Goal: Task Accomplishment & Management: Manage account settings

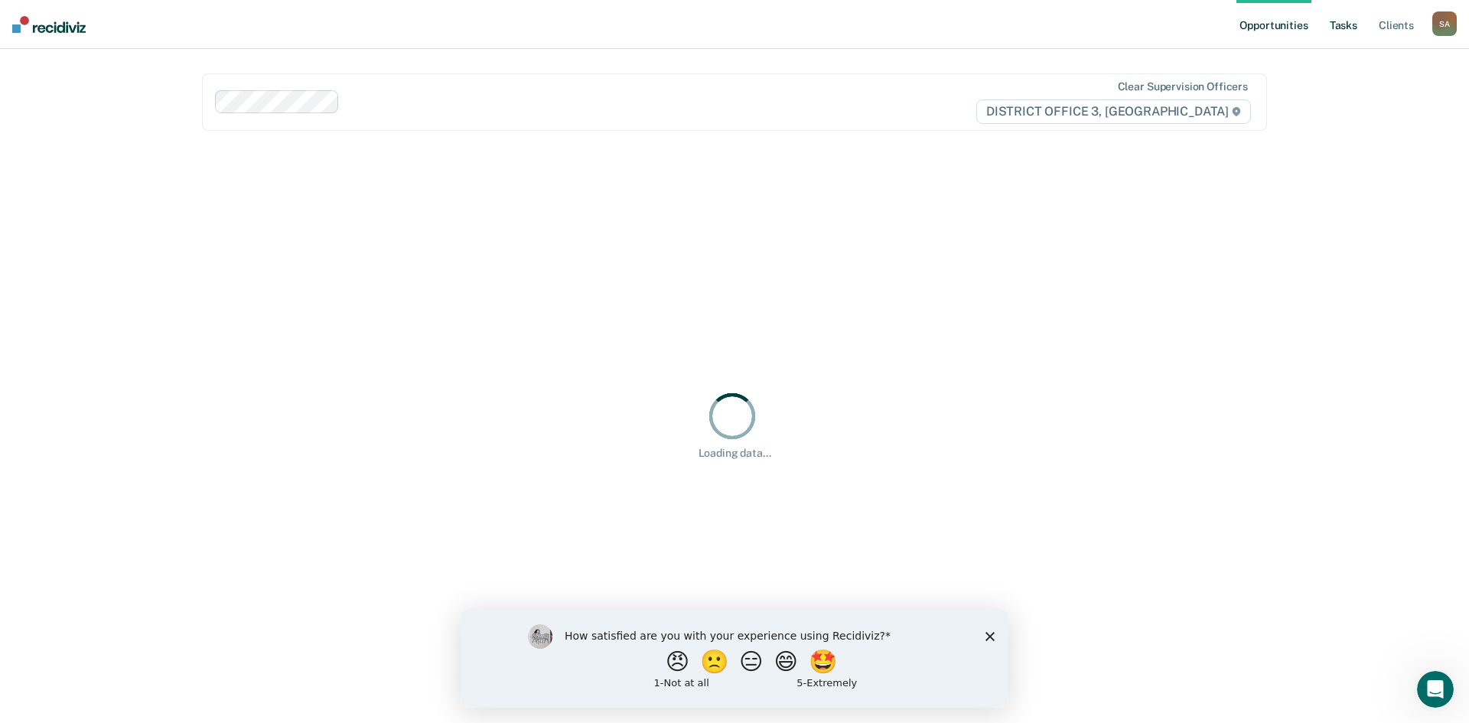
click at [1340, 29] on link "Tasks" at bounding box center [1344, 24] width 34 height 49
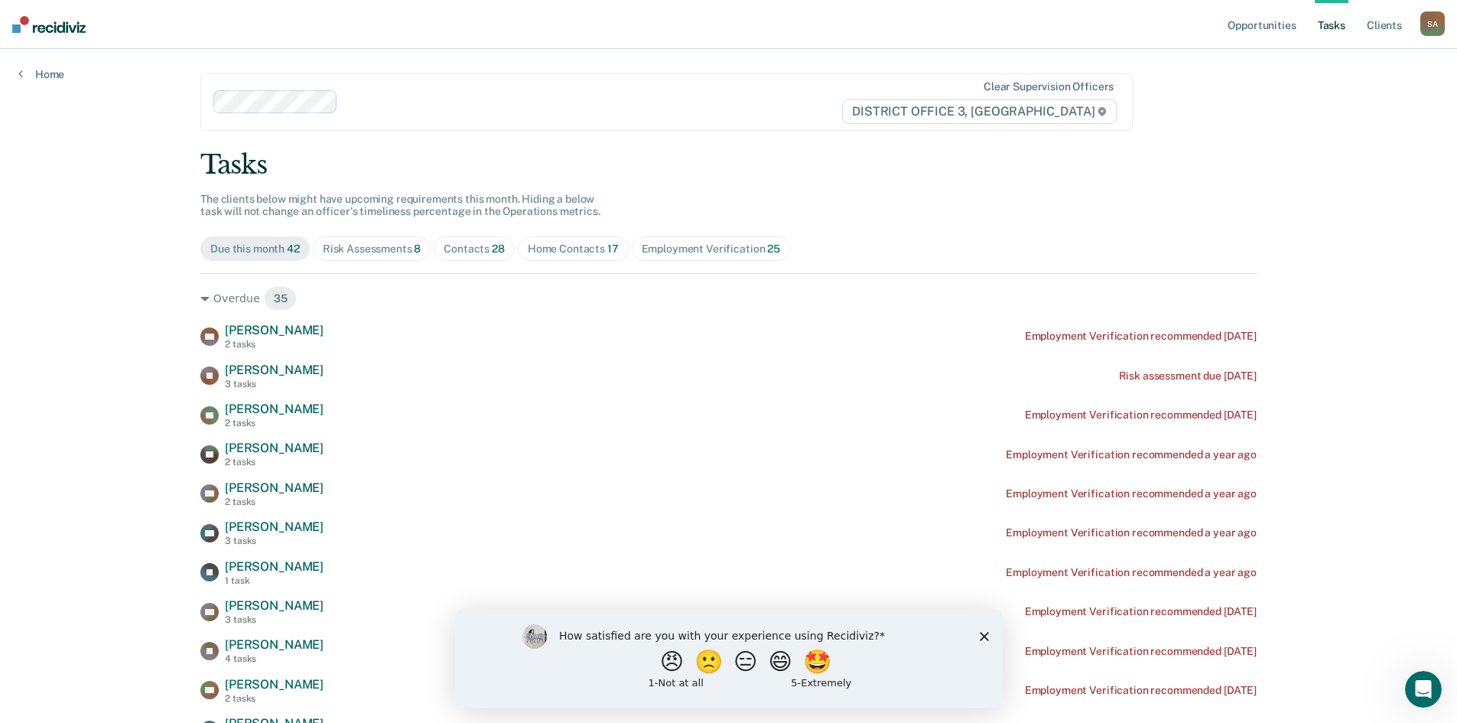
click at [592, 249] on div "Home Contacts 17" at bounding box center [573, 249] width 91 height 13
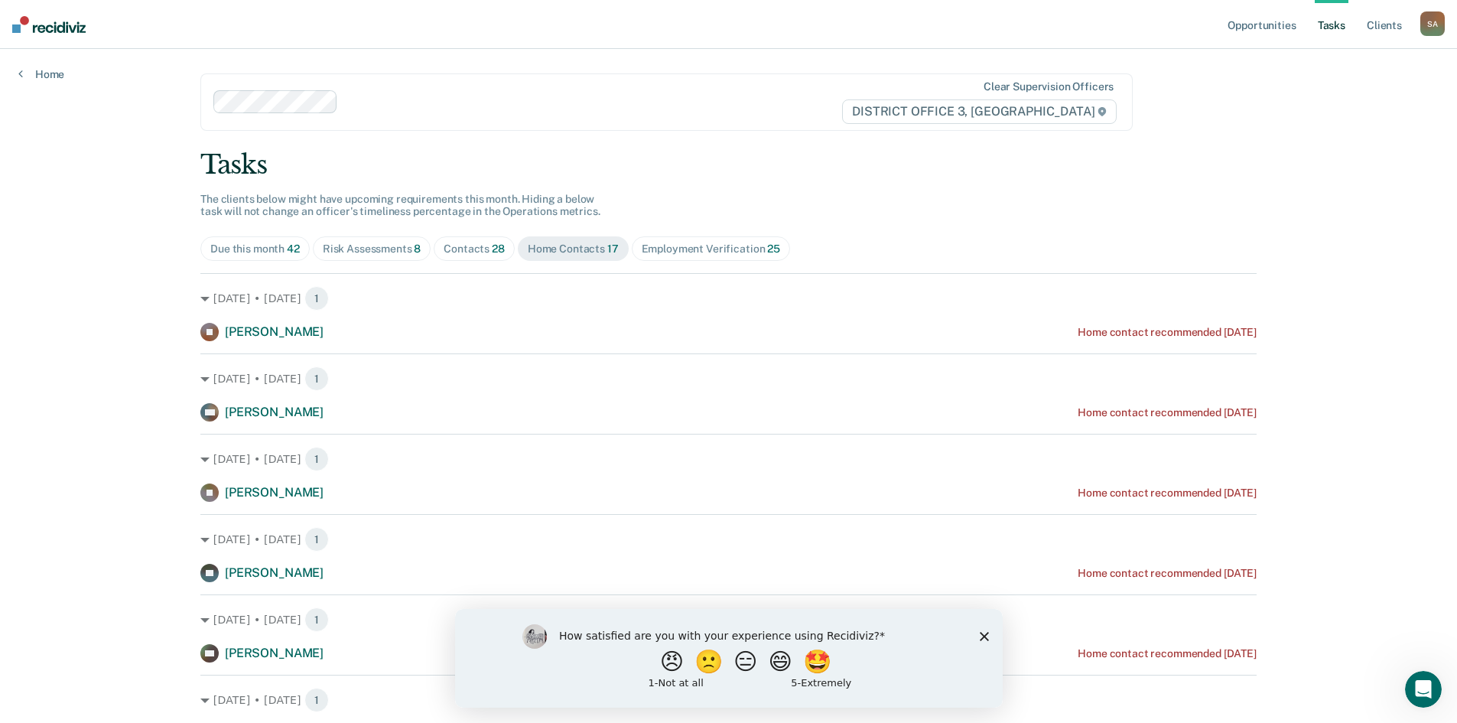
click at [389, 246] on div "Risk Assessments 8" at bounding box center [372, 249] width 99 height 13
click at [467, 246] on div "Contacts 28" at bounding box center [474, 249] width 61 height 13
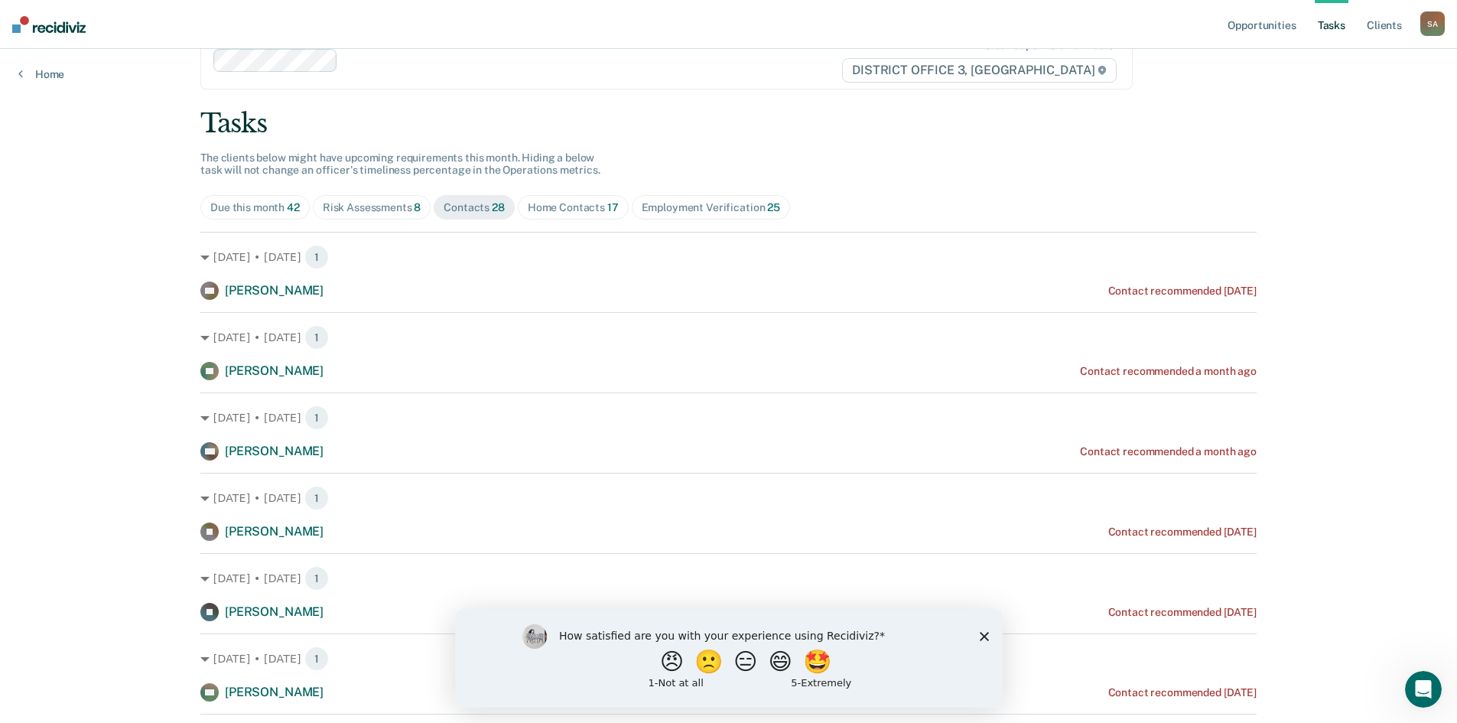
scroll to position [77, 0]
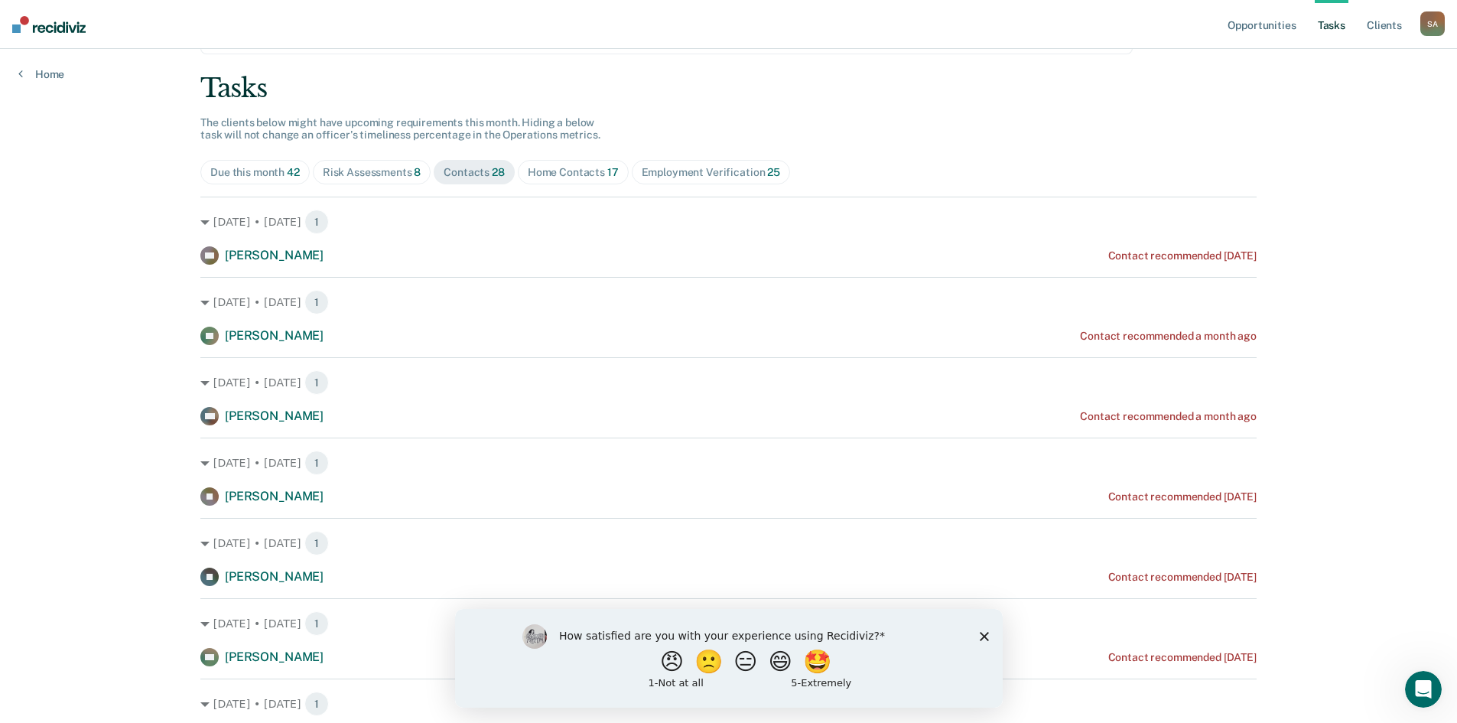
drag, startPoint x: 979, startPoint y: 637, endPoint x: 1376, endPoint y: 1175, distance: 668.7
click at [979, 637] on icon "Close survey" at bounding box center [983, 635] width 9 height 9
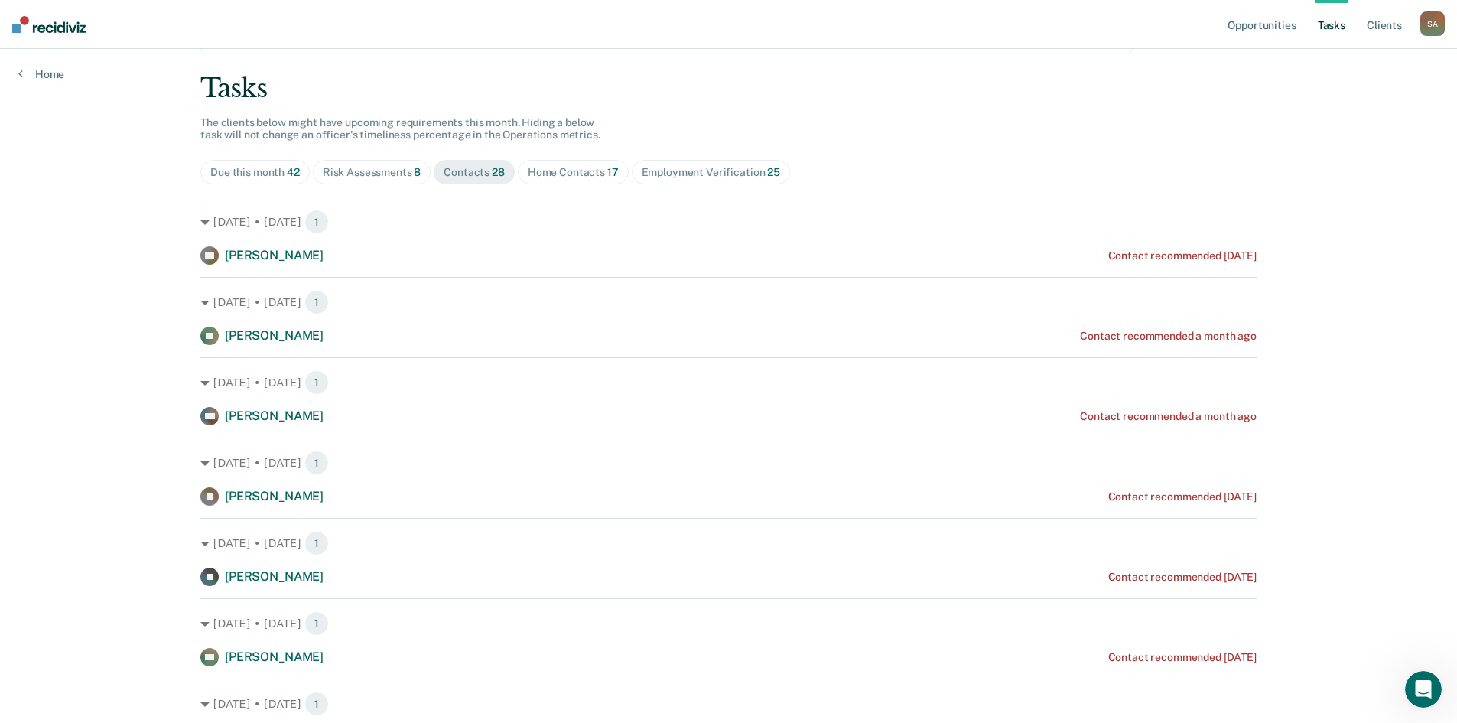
click at [592, 179] on span "Home Contacts 17" at bounding box center [573, 172] width 111 height 24
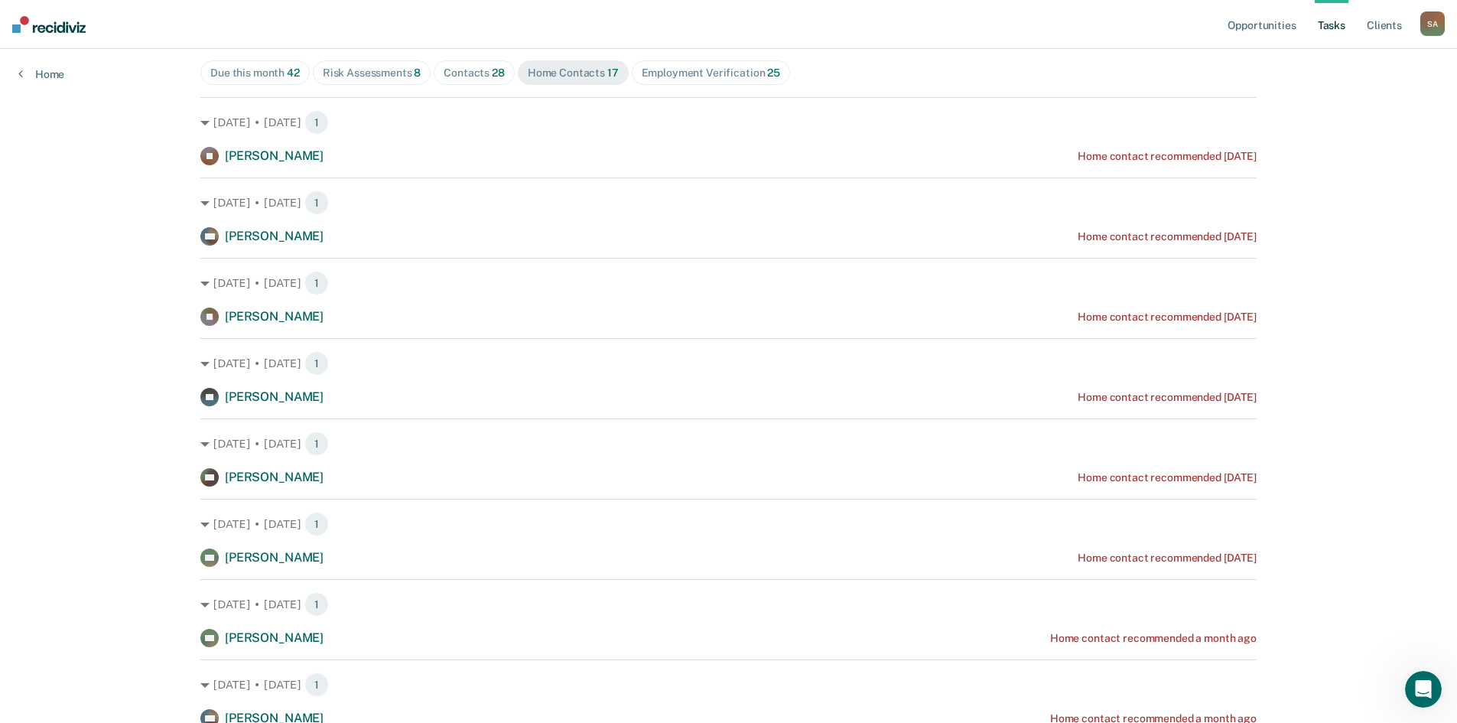
scroll to position [150, 0]
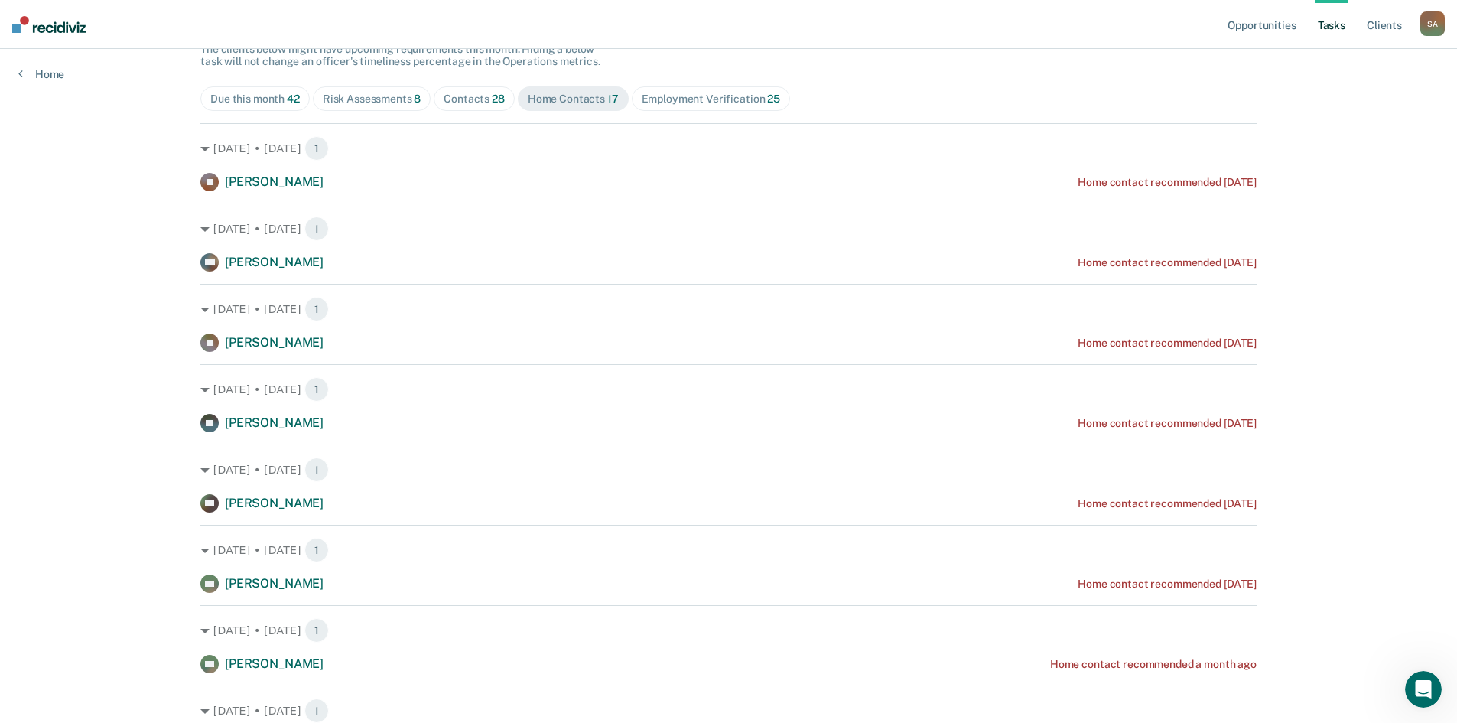
click at [766, 112] on div "Tasks The clients below might have upcoming requirements this month. Hiding a b…" at bounding box center [728, 713] width 1057 height 1428
click at [773, 99] on span "Employment Verification 25" at bounding box center [711, 98] width 158 height 24
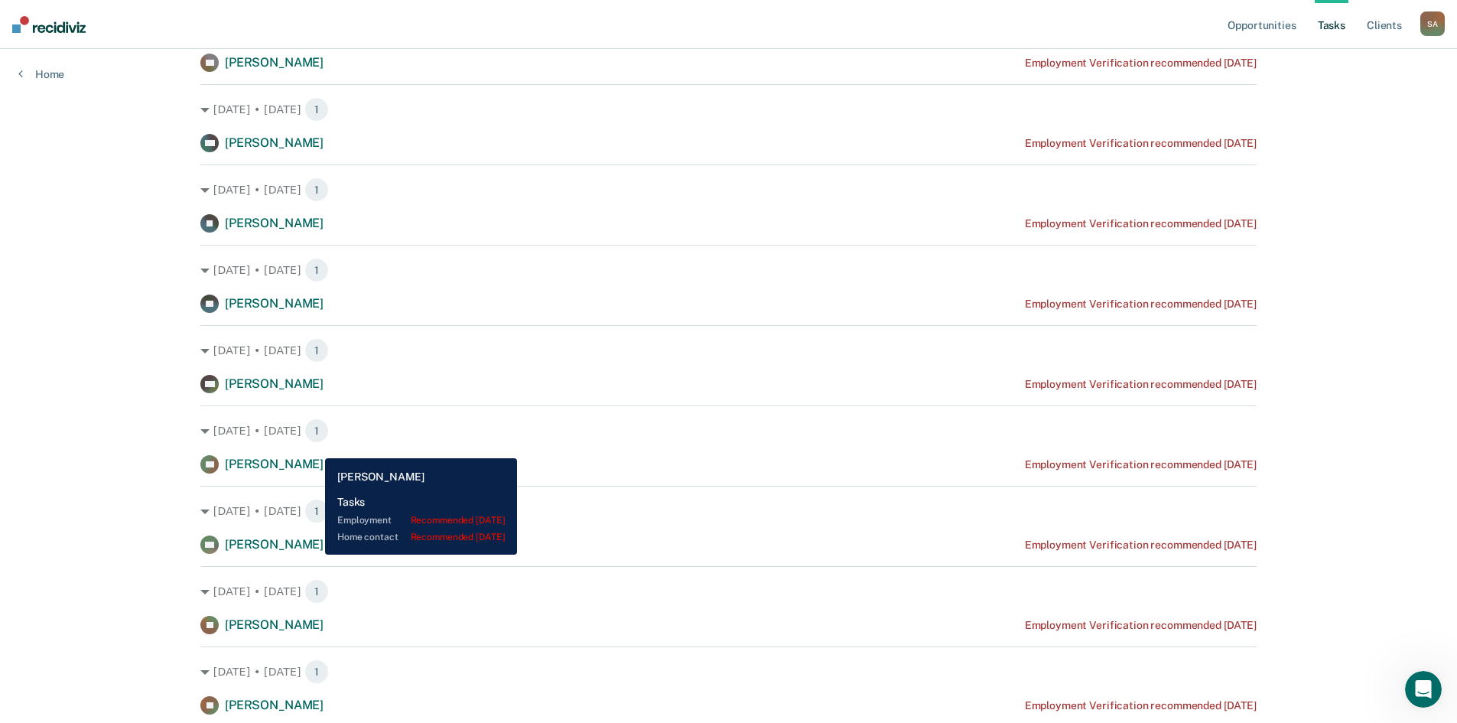
scroll to position [1301, 0]
